Goal: Find specific page/section: Find specific page/section

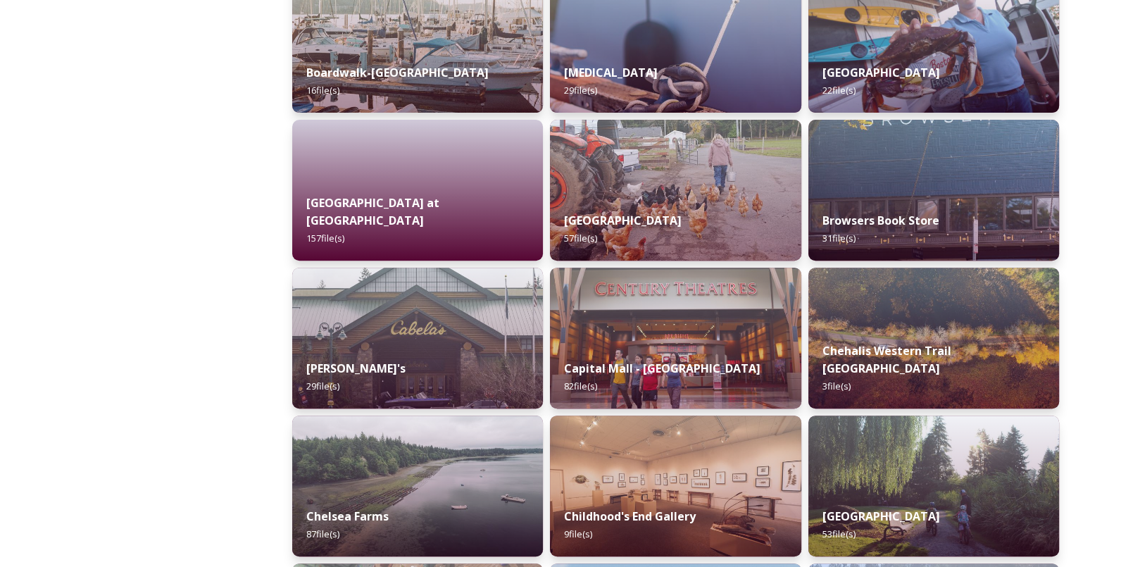
scroll to position [563, 0]
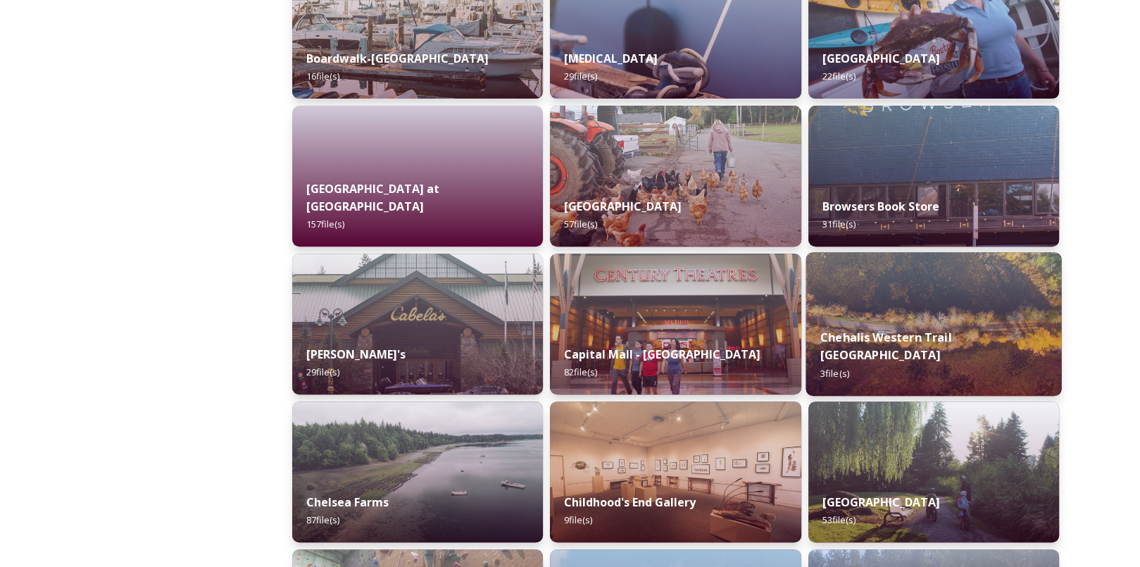
click at [951, 348] on strong "Chehalis Western Trail [GEOGRAPHIC_DATA]" at bounding box center [885, 346] width 132 height 34
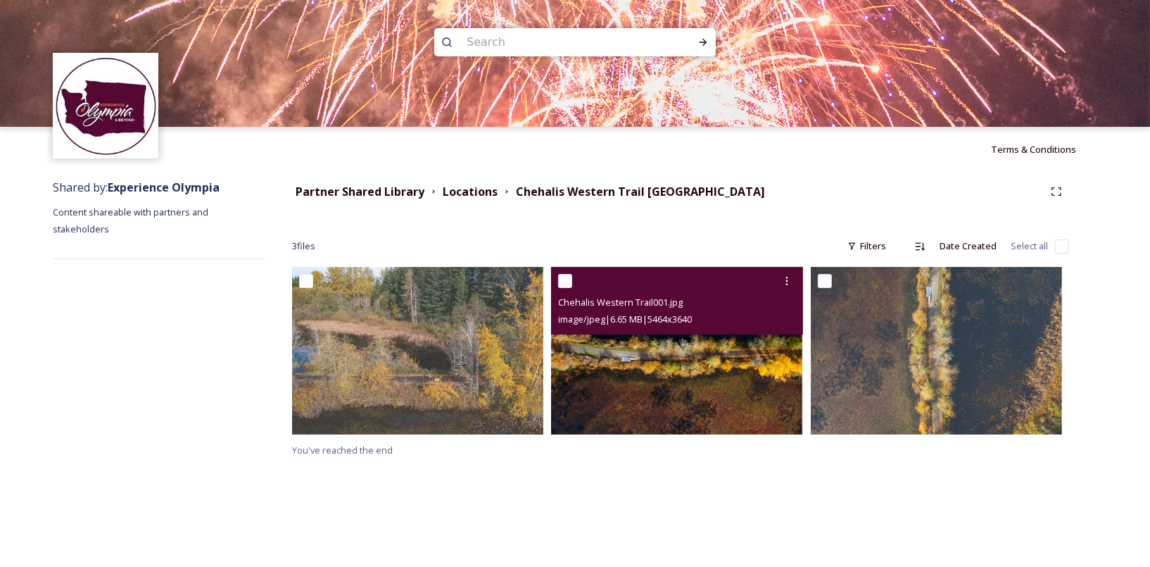
click at [564, 279] on input "checkbox" at bounding box center [565, 281] width 14 height 14
checkbox input "true"
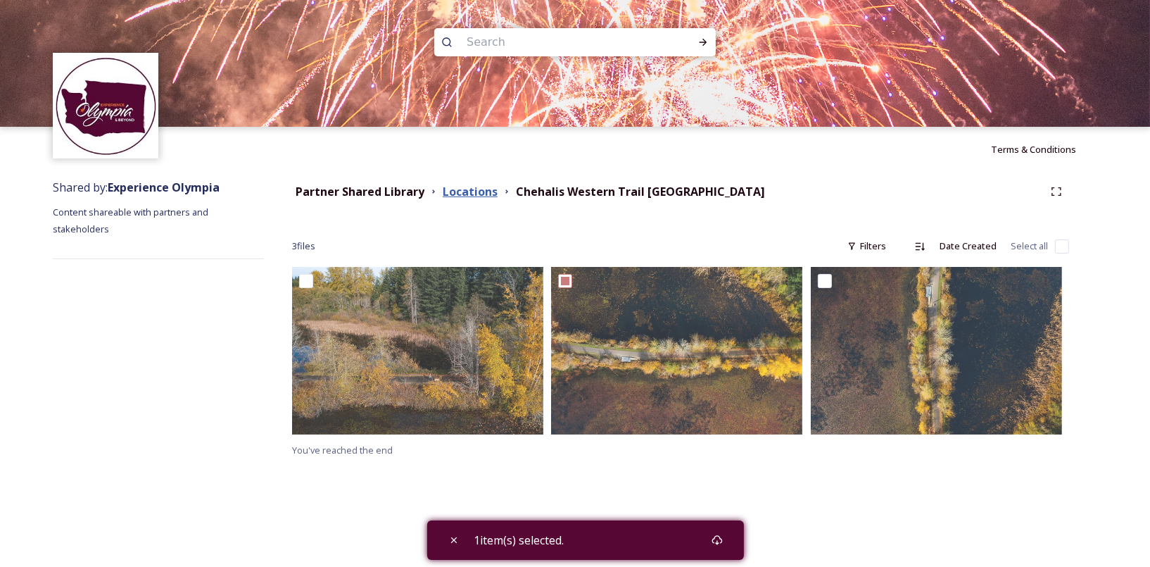
click at [486, 194] on strong "Locations" at bounding box center [470, 191] width 55 height 15
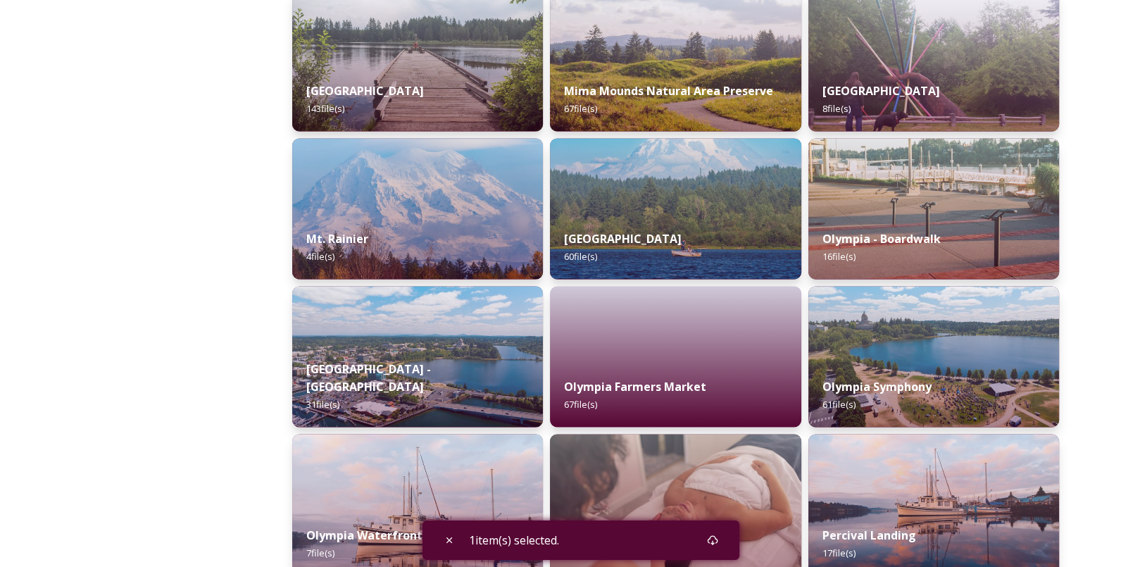
scroll to position [2464, 0]
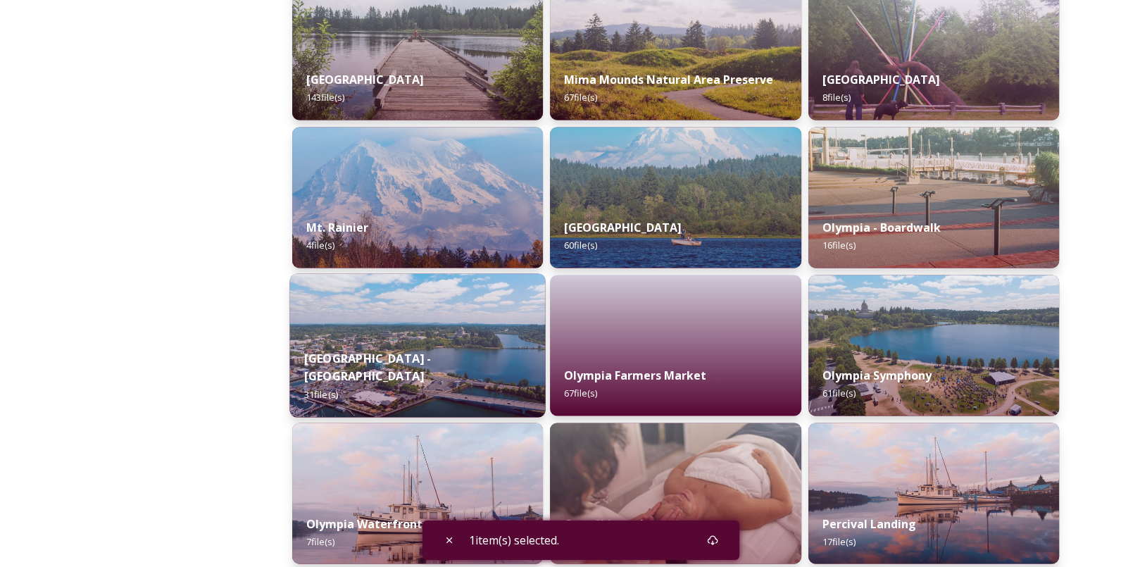
click at [420, 337] on img at bounding box center [417, 345] width 256 height 144
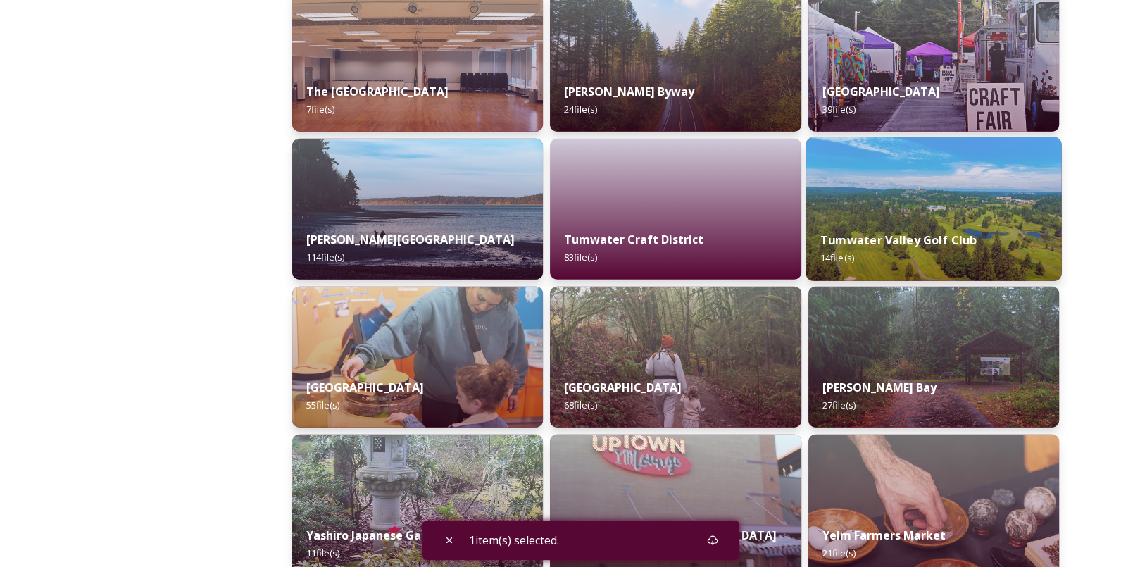
scroll to position [4223, 0]
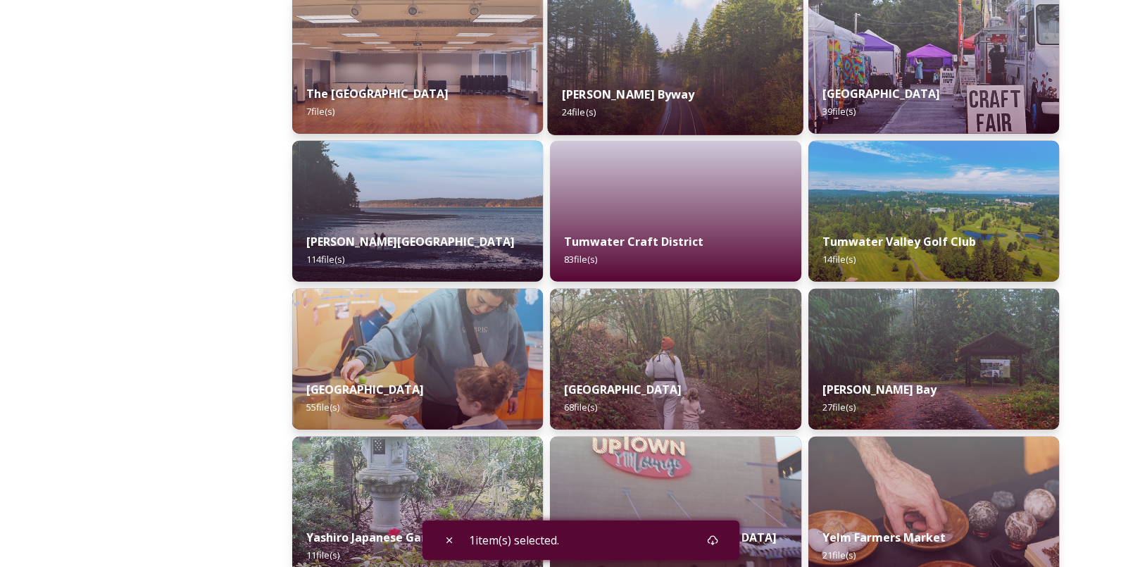
click at [664, 106] on div "[PERSON_NAME] Bountiful Byway 24 file(s)" at bounding box center [676, 103] width 256 height 64
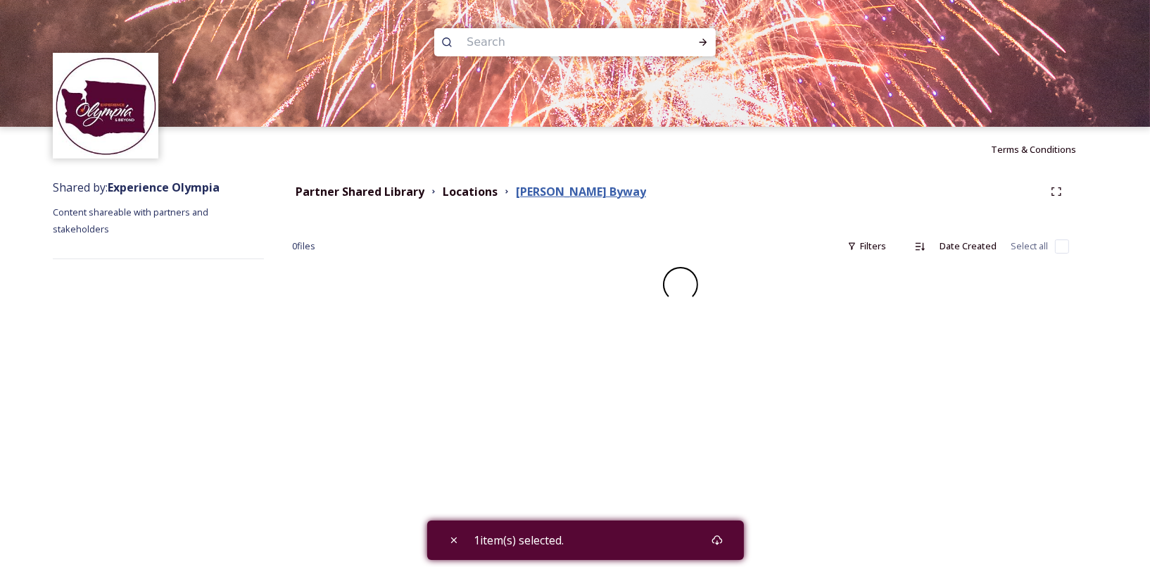
checkbox input "false"
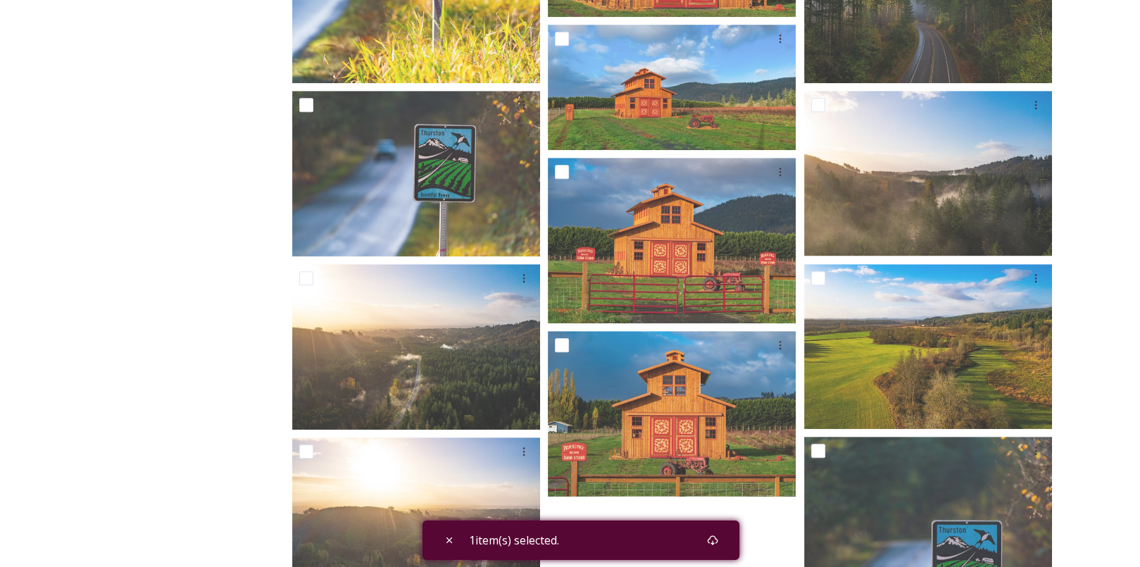
scroll to position [1126, 0]
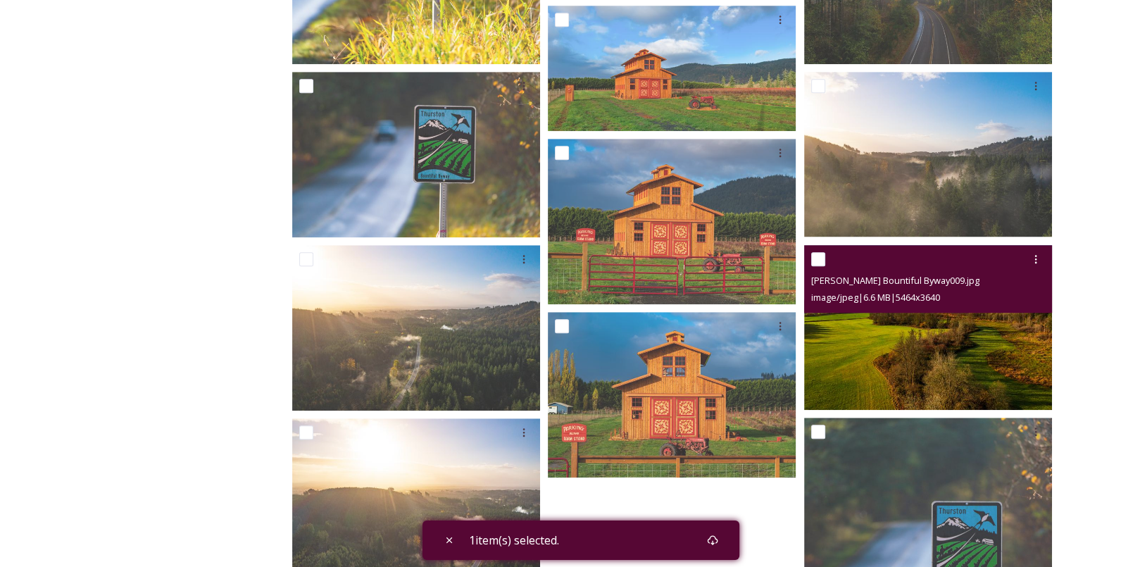
click at [823, 258] on input "checkbox" at bounding box center [818, 259] width 14 height 14
checkbox input "true"
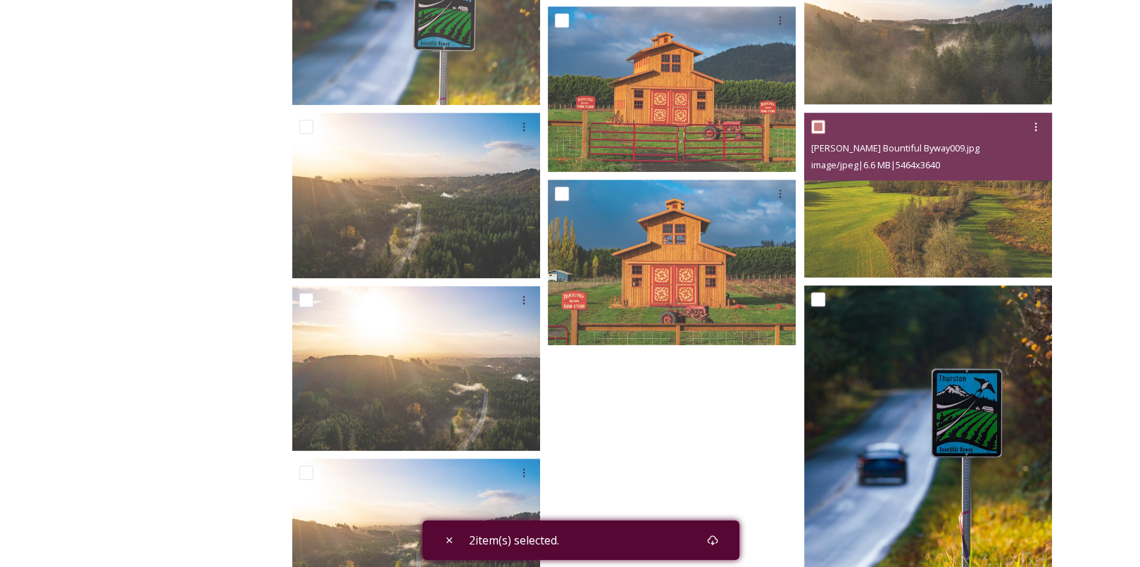
scroll to position [1267, 0]
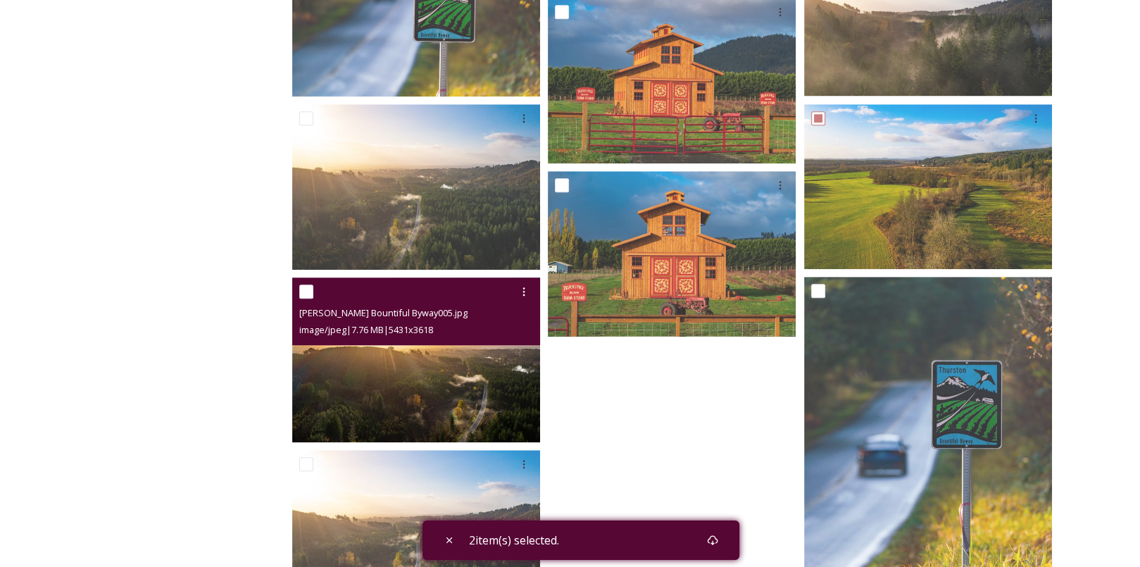
click at [300, 291] on input "checkbox" at bounding box center [306, 291] width 14 height 14
checkbox input "true"
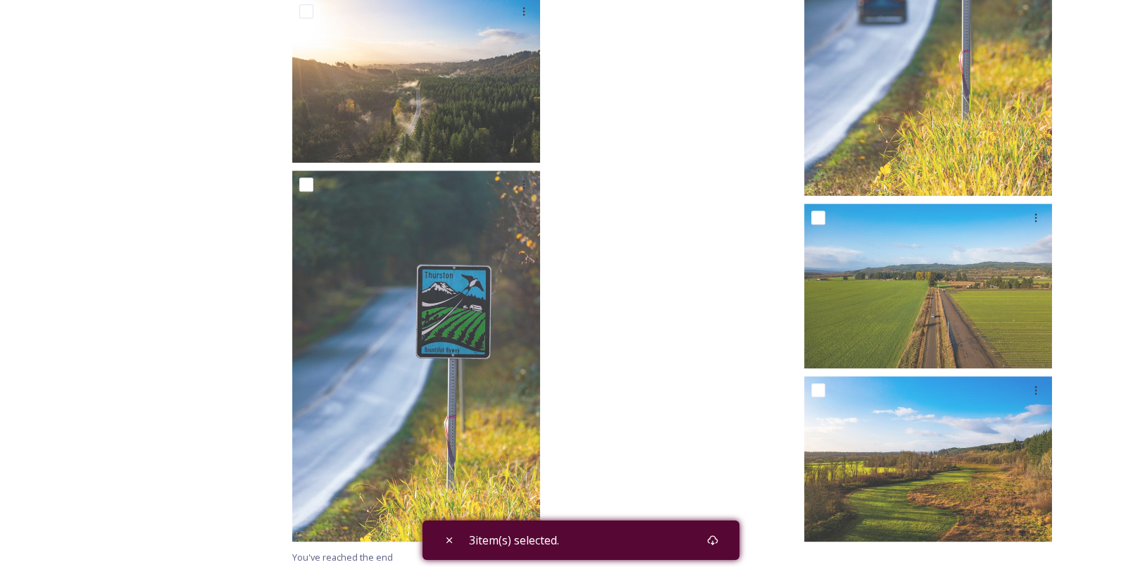
scroll to position [1725, 0]
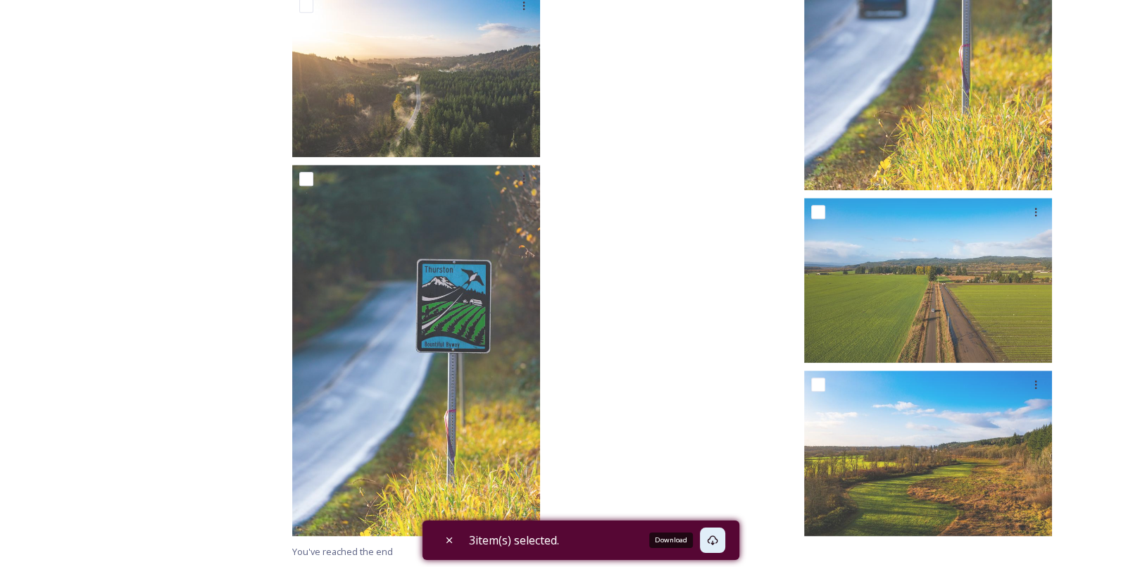
click at [716, 536] on icon at bounding box center [712, 540] width 11 height 10
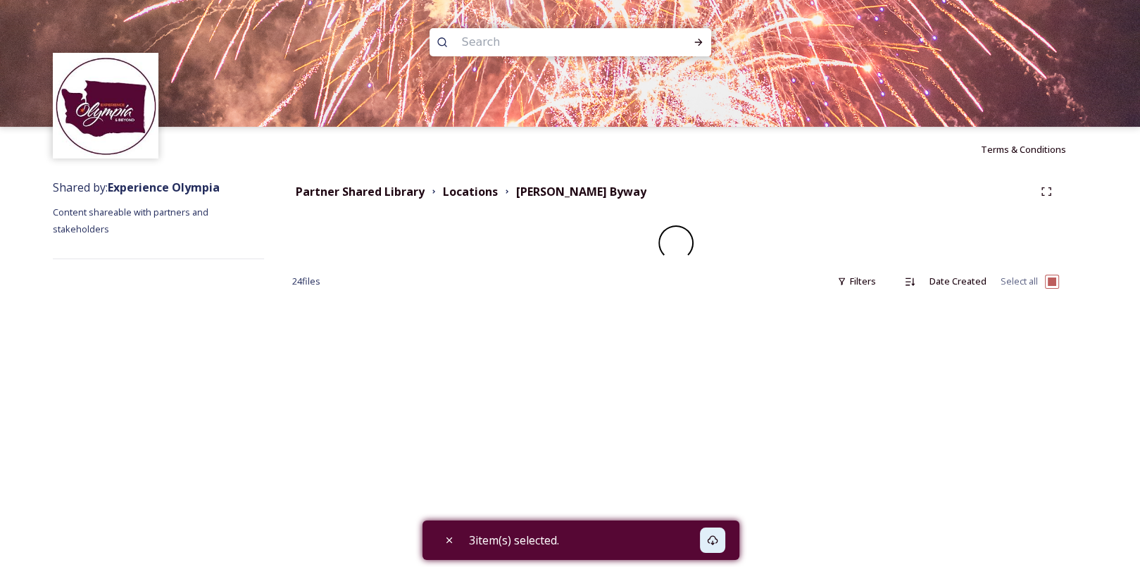
checkbox input "true"
